Goal: Task Accomplishment & Management: Use online tool/utility

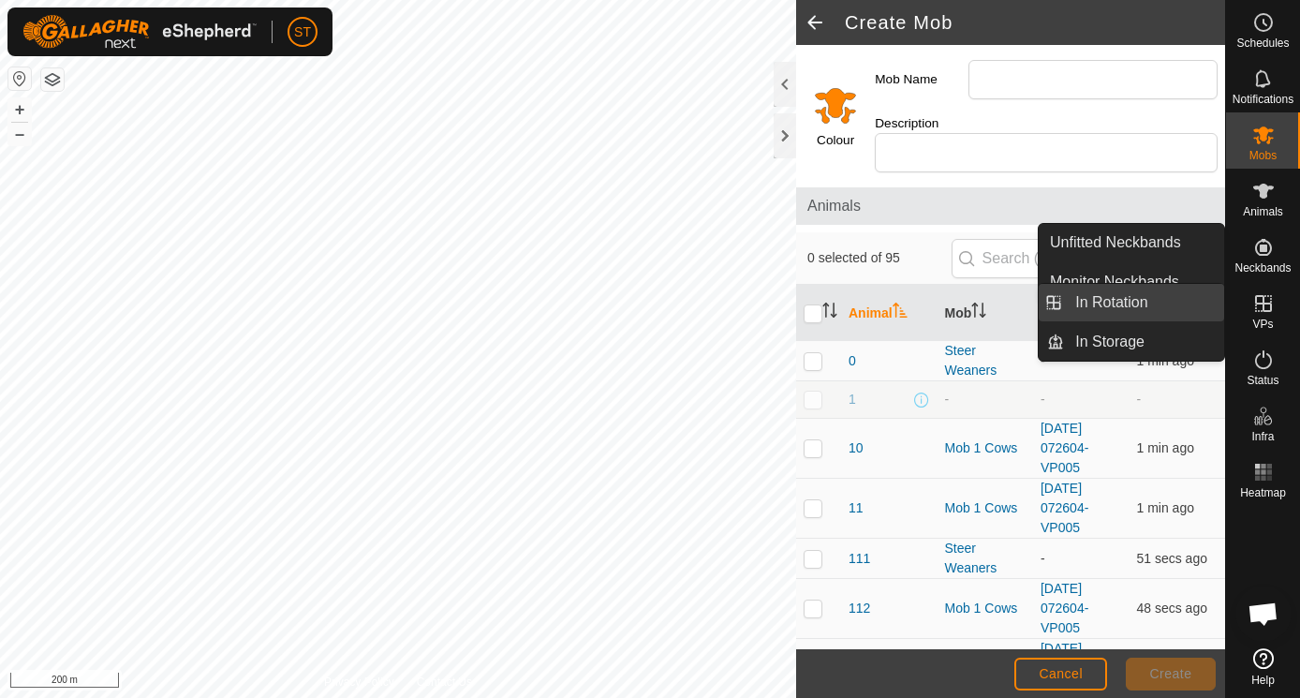
click at [1107, 302] on link "In Rotation" at bounding box center [1144, 302] width 160 height 37
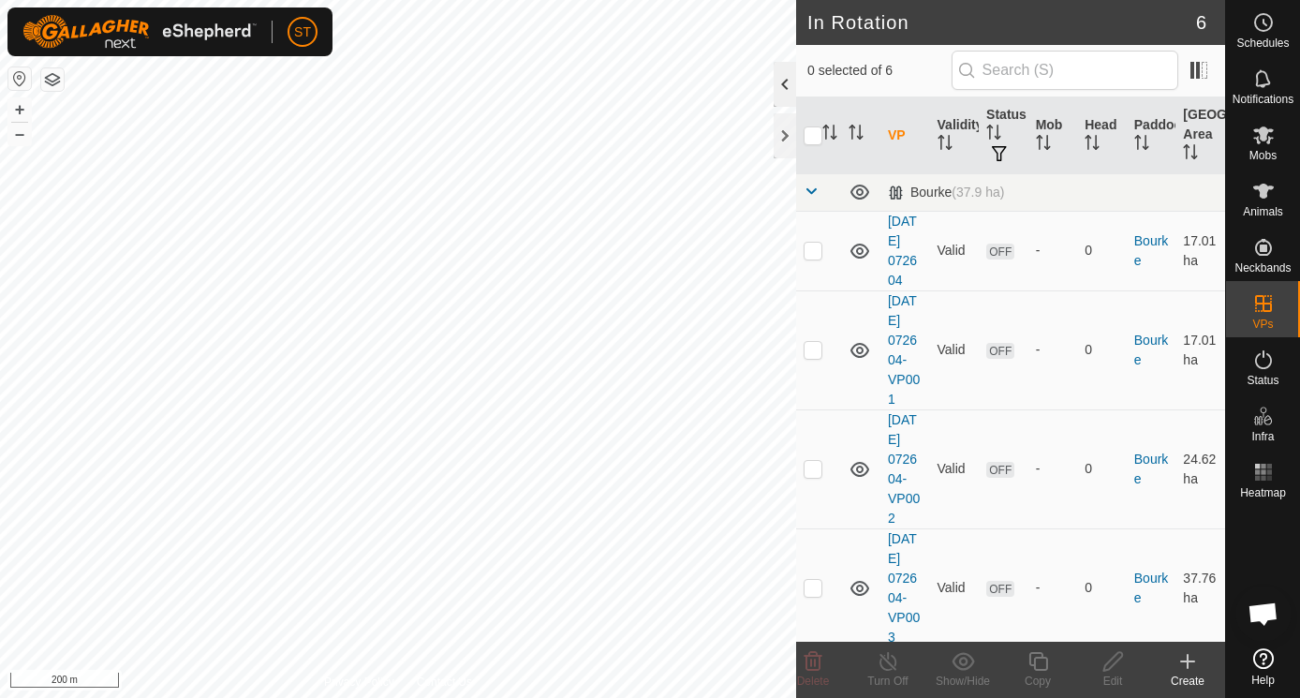
click at [788, 88] on div at bounding box center [785, 84] width 22 height 45
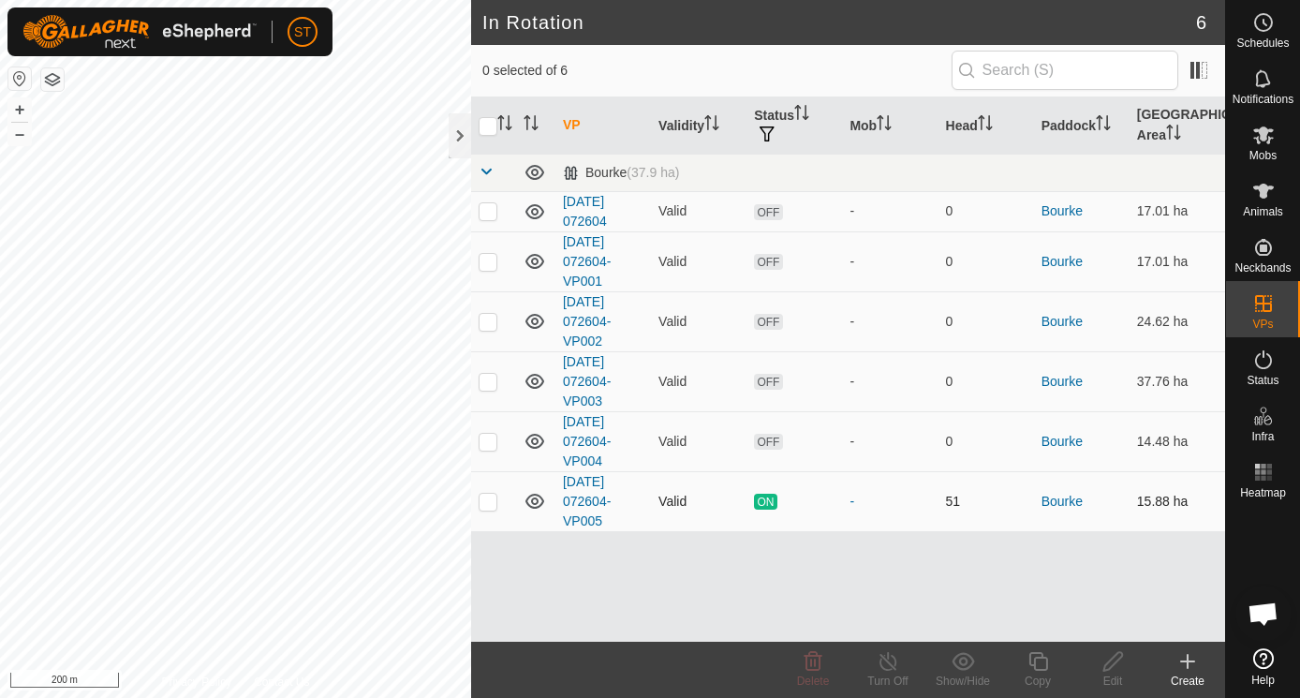
click at [490, 499] on p-checkbox at bounding box center [488, 501] width 19 height 15
checkbox input "true"
click at [1040, 658] on icon at bounding box center [1037, 661] width 19 height 19
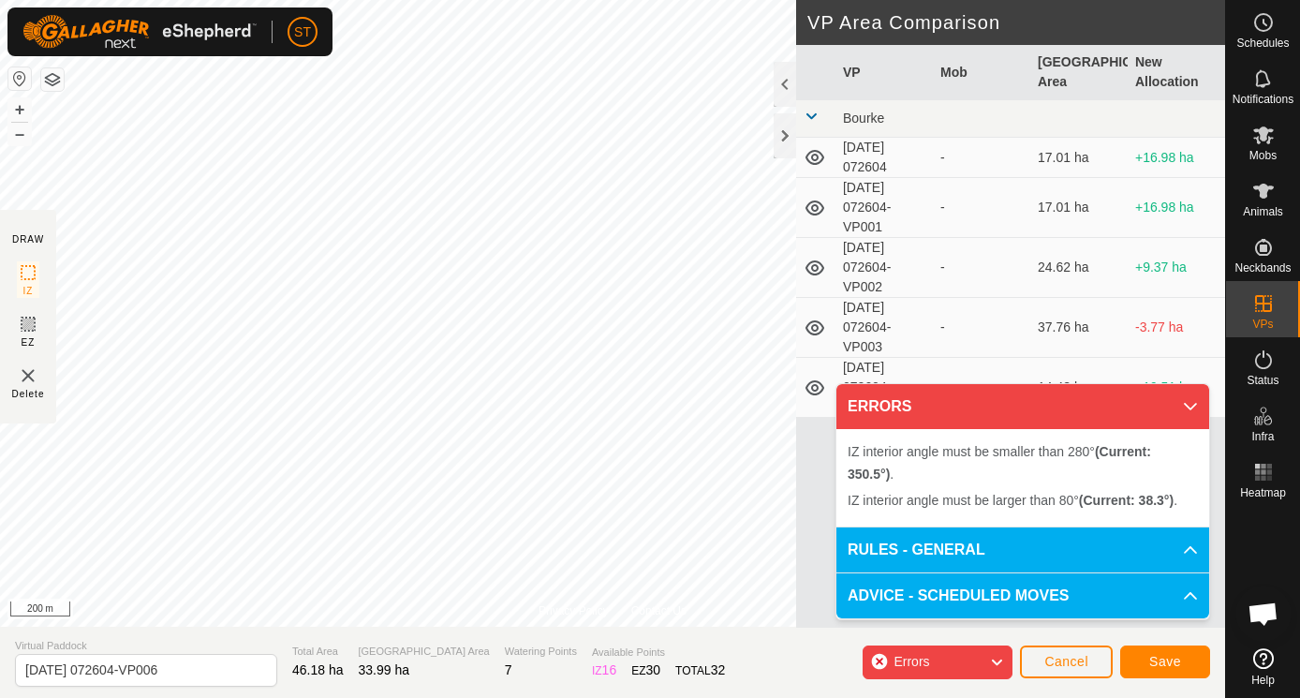
click at [778, 164] on div "Privacy Policy Contact Us Type: Inclusion Zone undefined Animal + – ⇧ i 200 m D…" at bounding box center [612, 349] width 1225 height 698
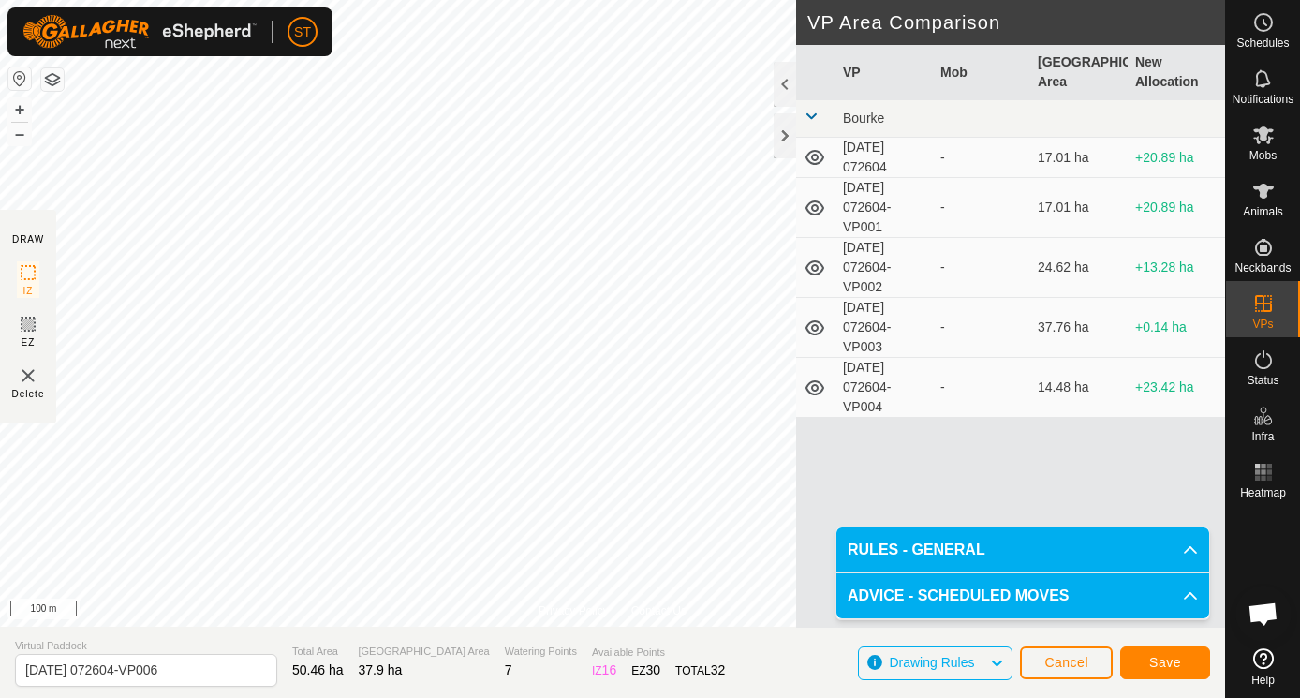
click at [1168, 657] on span "Save" at bounding box center [1165, 662] width 32 height 15
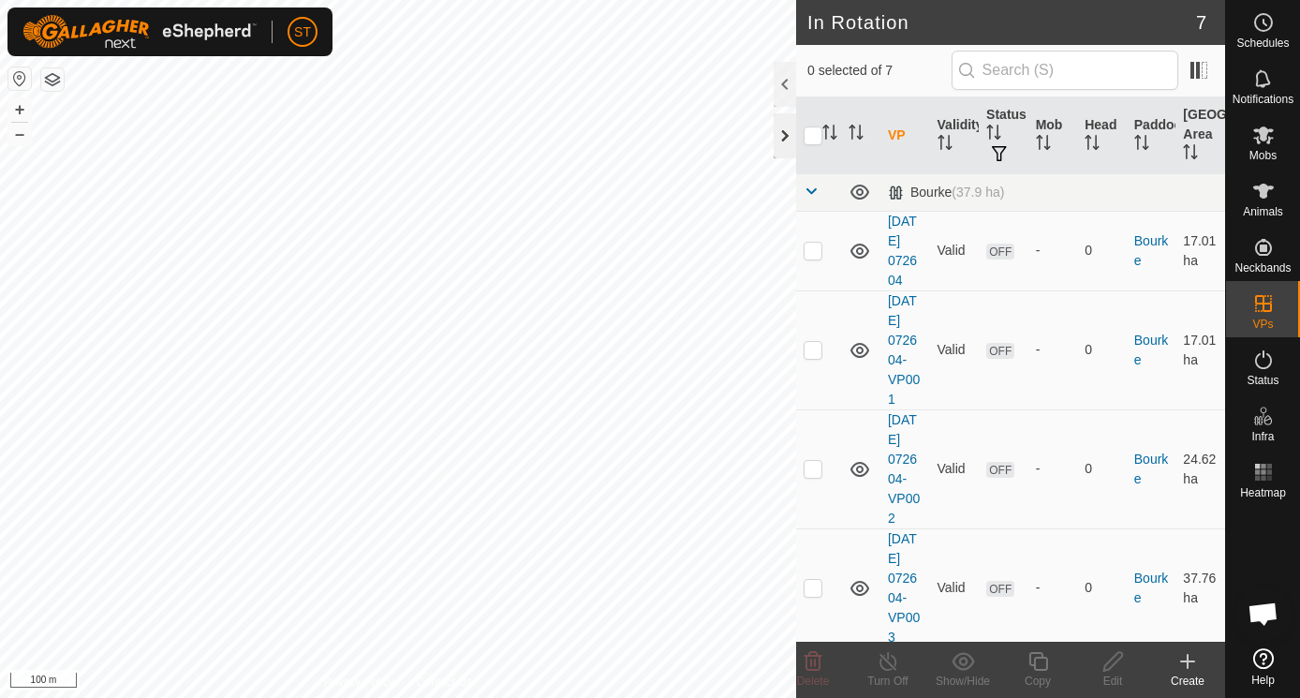
click at [784, 132] on div "ST Schedules Notifications Mobs Animals Neckbands VPs Status Infra Heatmap Help…" at bounding box center [650, 349] width 1300 height 698
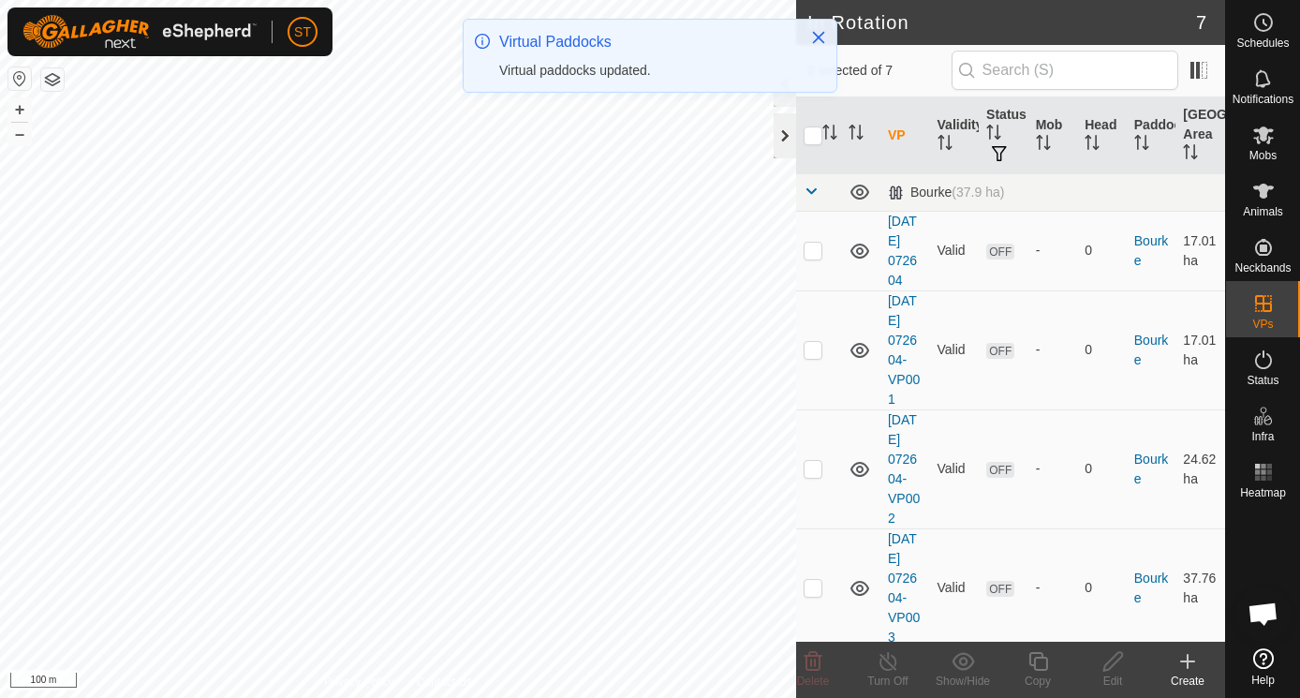
click at [781, 139] on div at bounding box center [785, 135] width 22 height 45
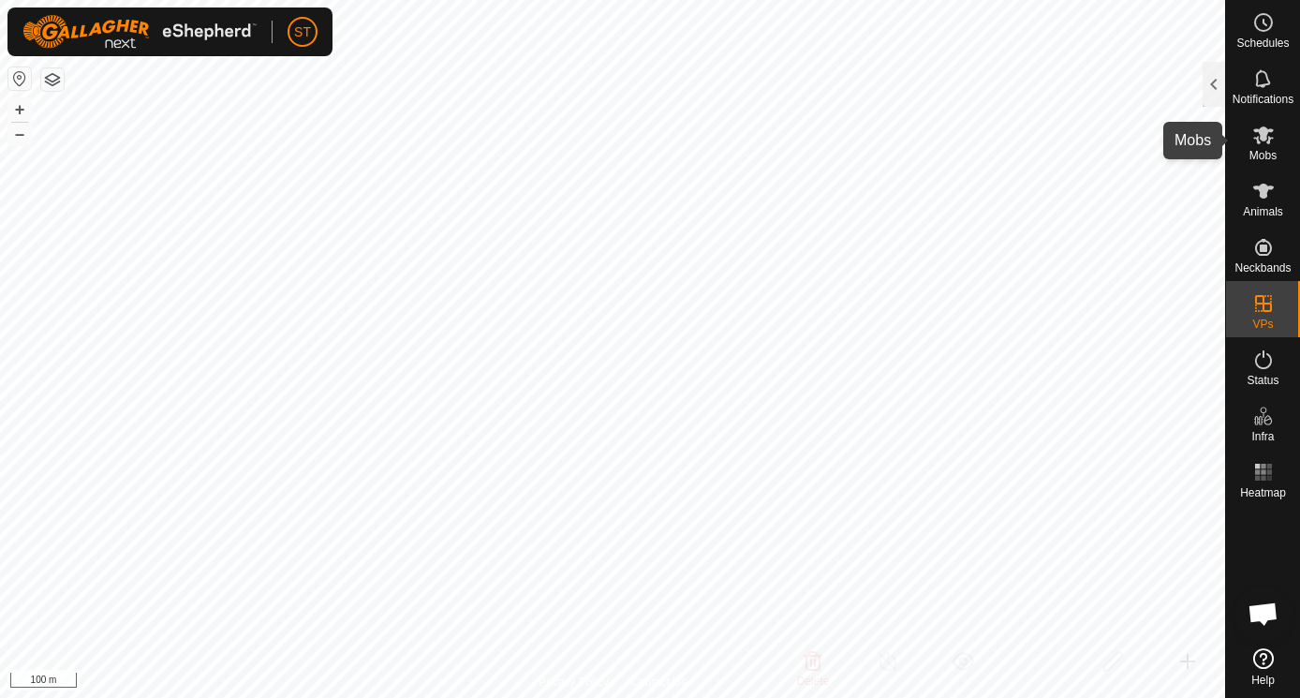
click at [1267, 131] on icon at bounding box center [1263, 135] width 21 height 18
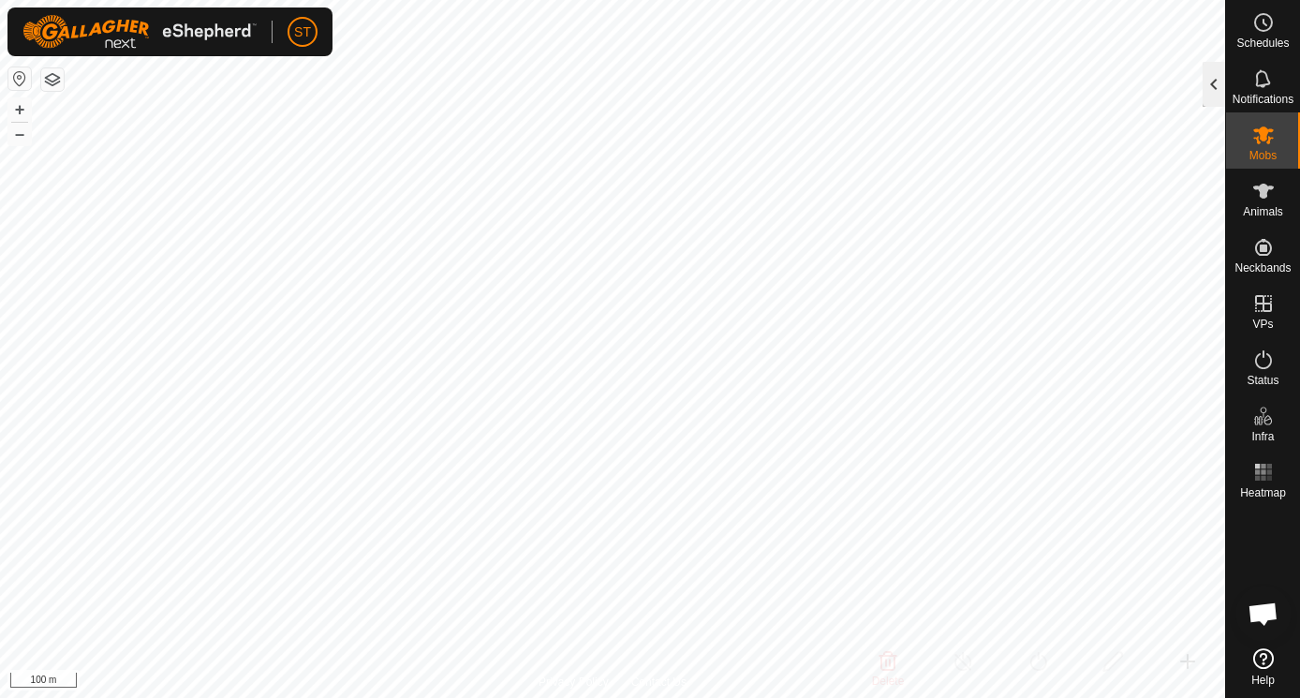
click at [1217, 82] on div at bounding box center [1214, 84] width 22 height 45
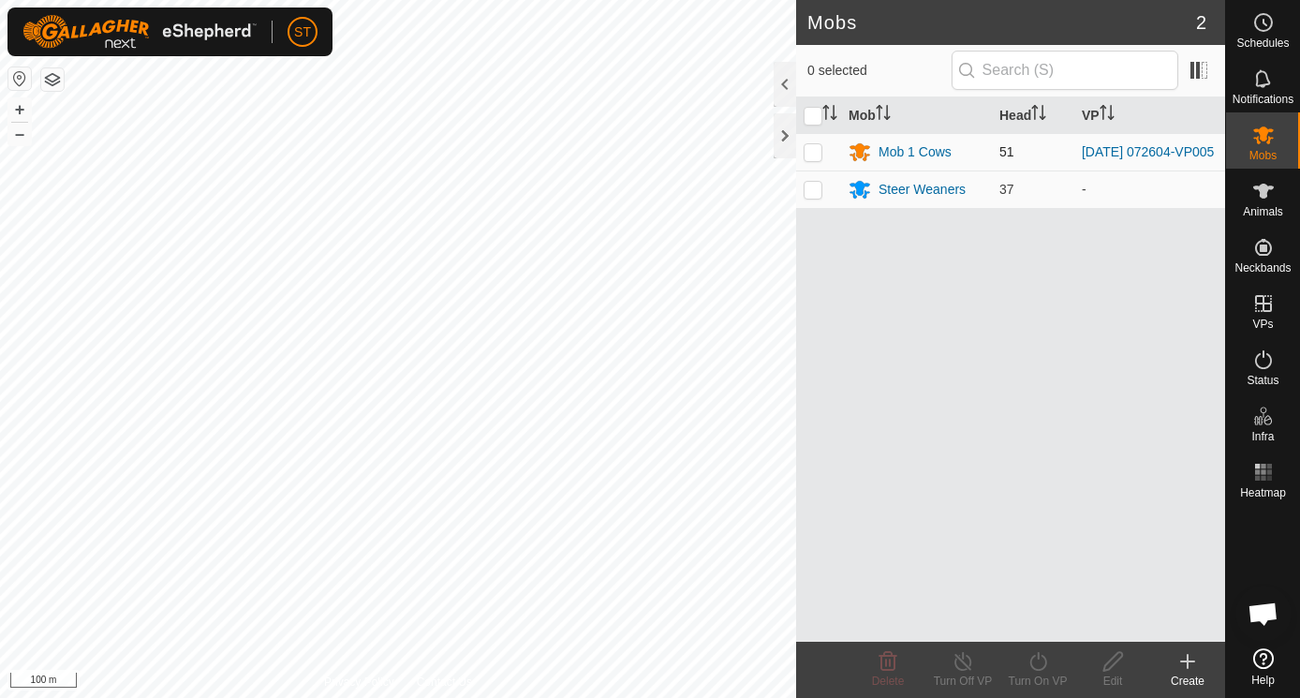
click at [808, 152] on p-checkbox at bounding box center [813, 151] width 19 height 15
checkbox input "true"
click at [1040, 659] on icon at bounding box center [1038, 661] width 23 height 22
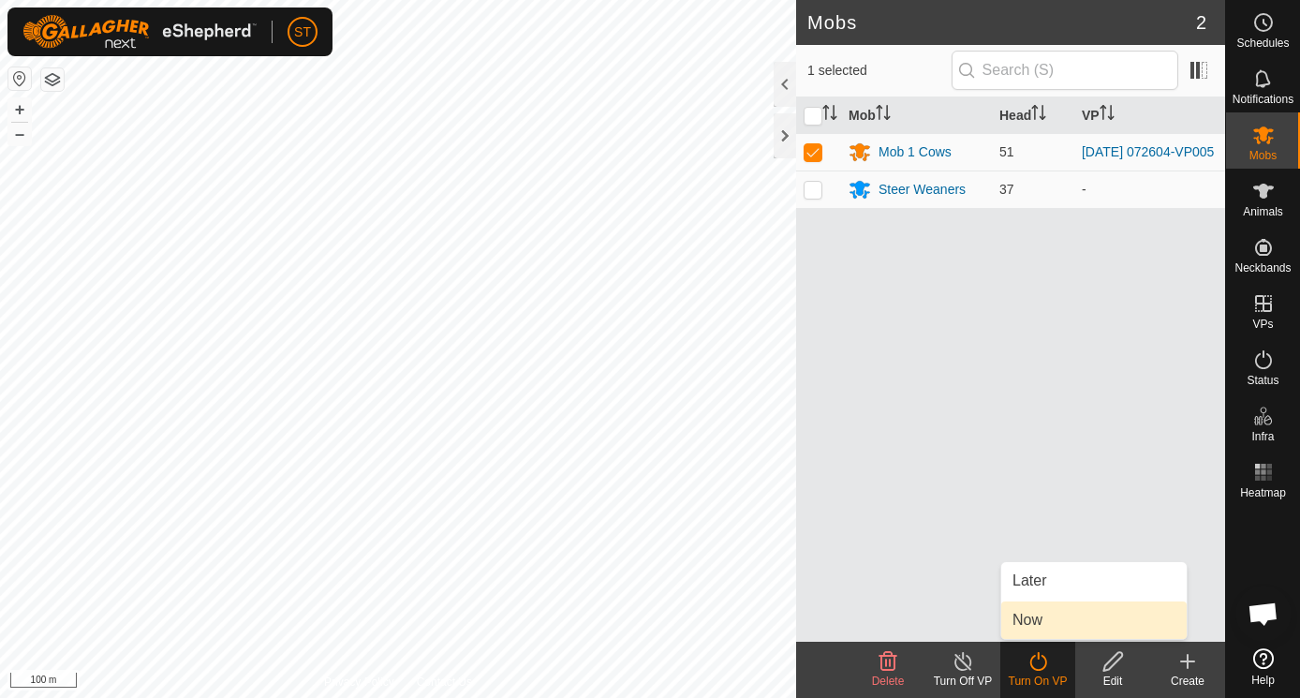
click at [1042, 620] on link "Now" at bounding box center [1093, 619] width 185 height 37
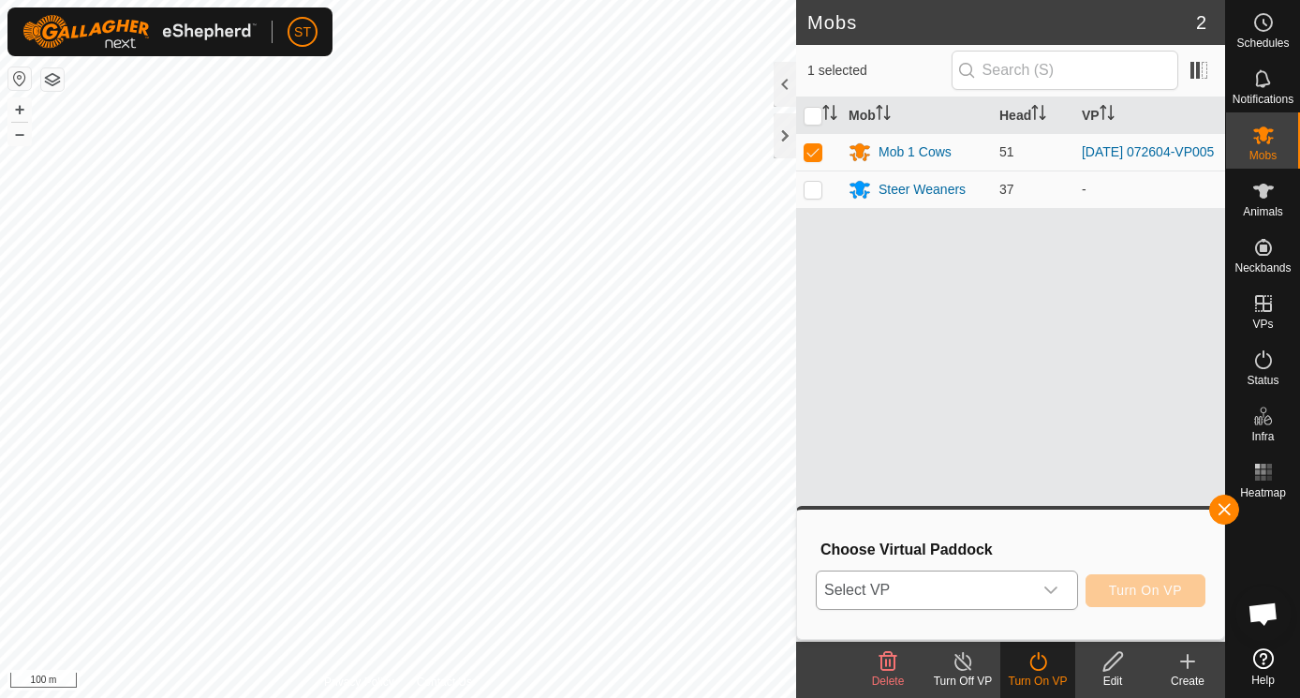
click at [1055, 593] on icon "dropdown trigger" at bounding box center [1050, 590] width 15 height 15
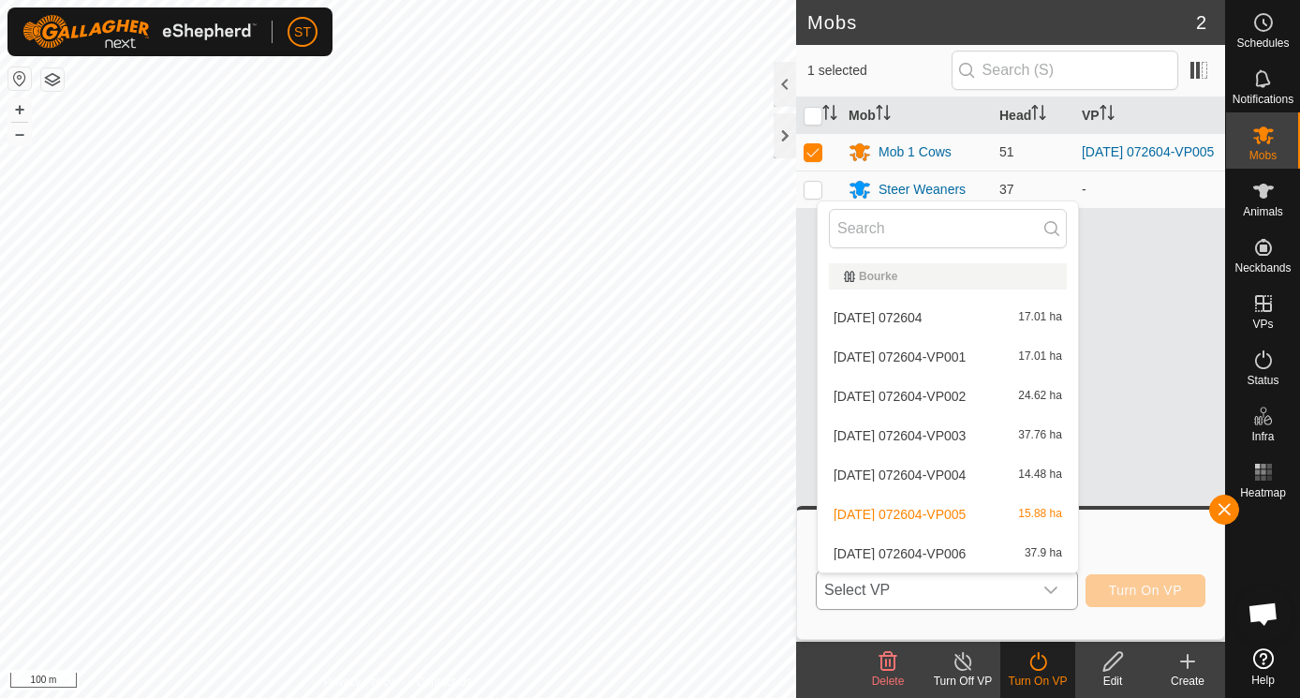
click at [915, 557] on li "[DATE] 072604-VP006 37.9 ha" at bounding box center [948, 553] width 260 height 37
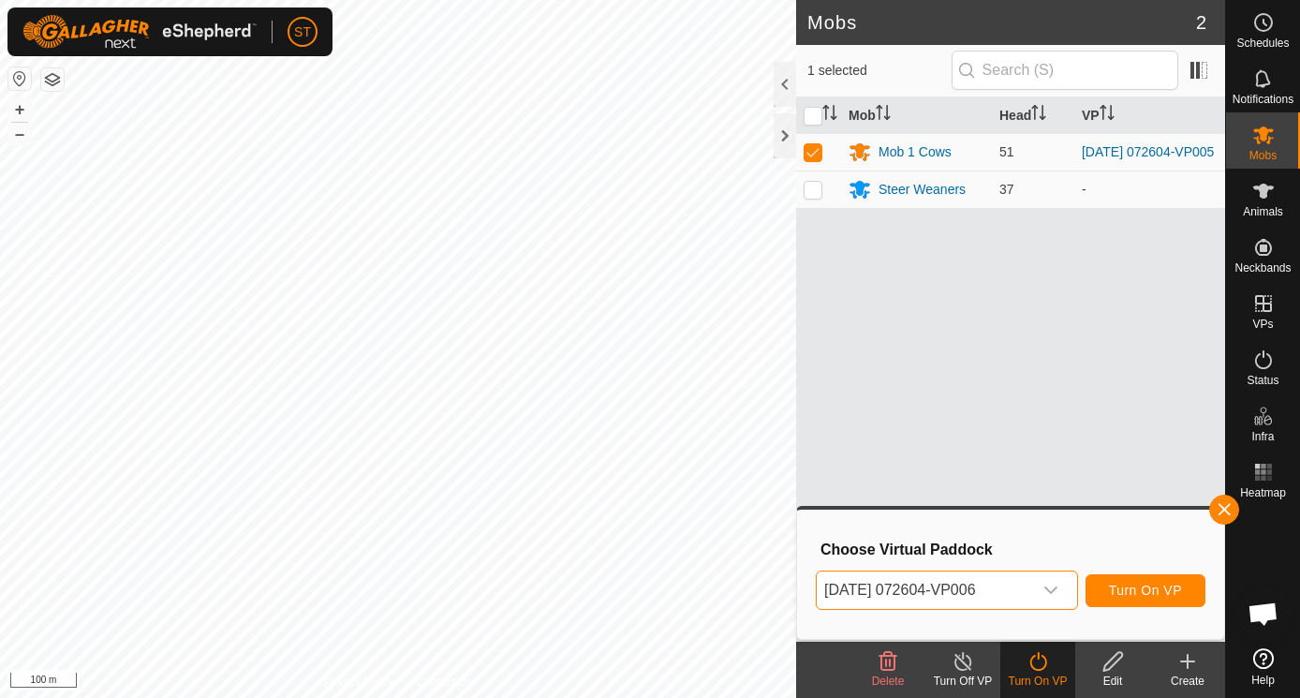
click at [1135, 588] on span "Turn On VP" at bounding box center [1145, 590] width 73 height 15
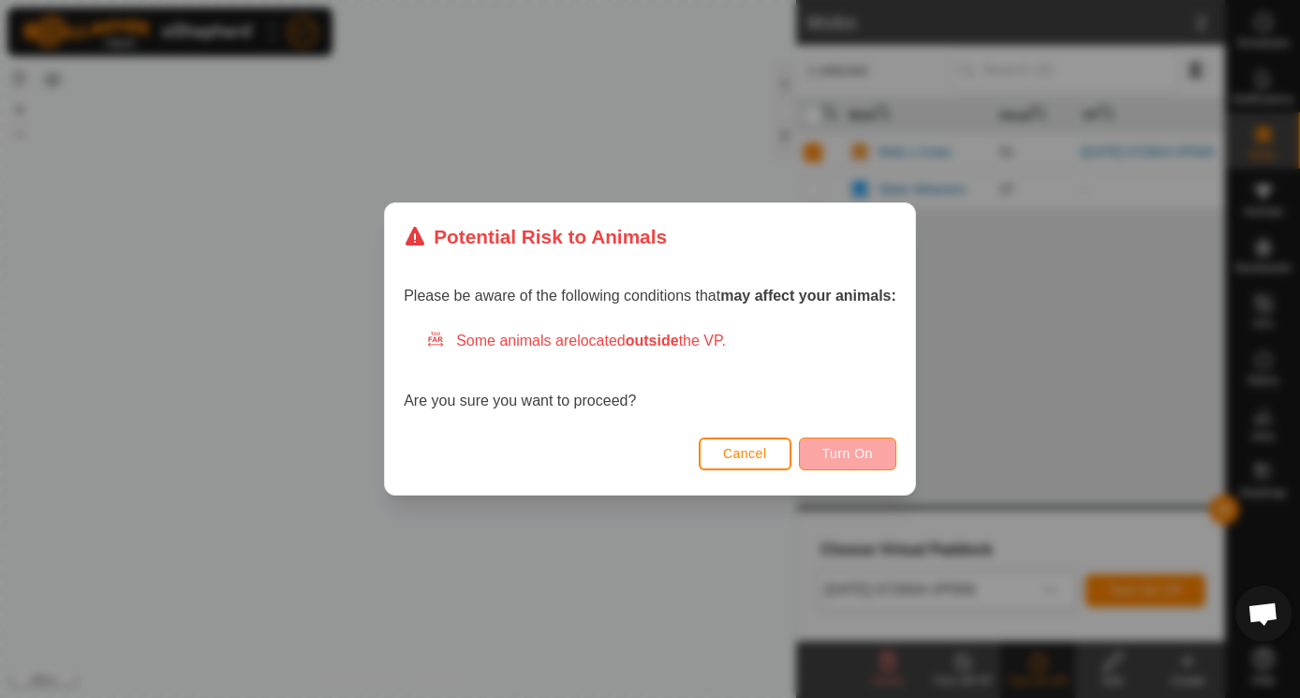
click at [845, 454] on span "Turn On" at bounding box center [847, 453] width 51 height 15
